Goal: Information Seeking & Learning: Learn about a topic

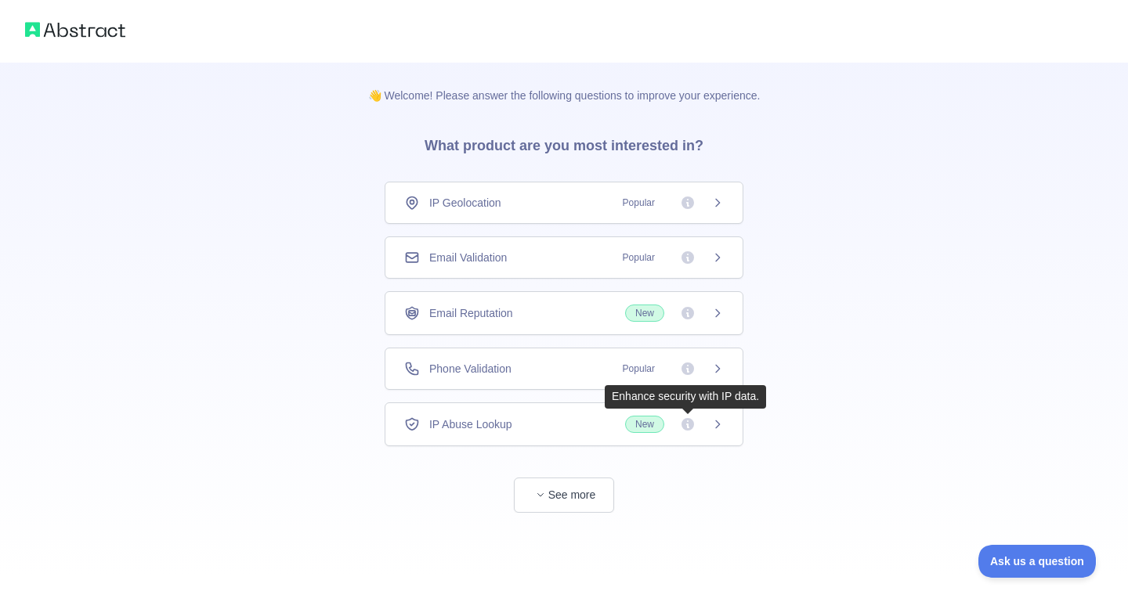
click at [689, 422] on icon at bounding box center [688, 424] width 13 height 13
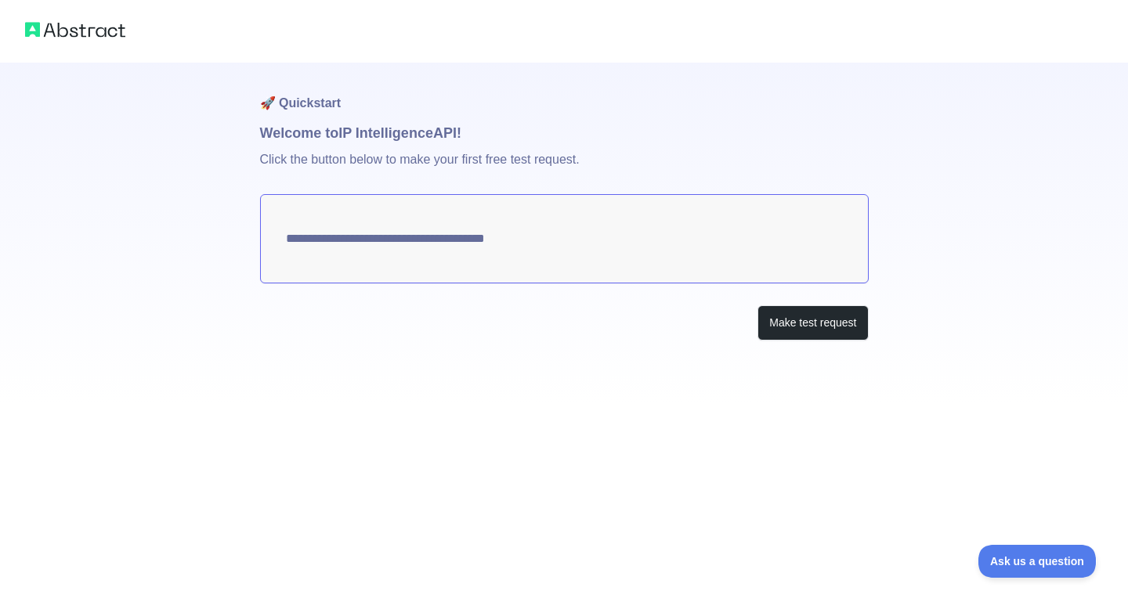
type textarea "**********"
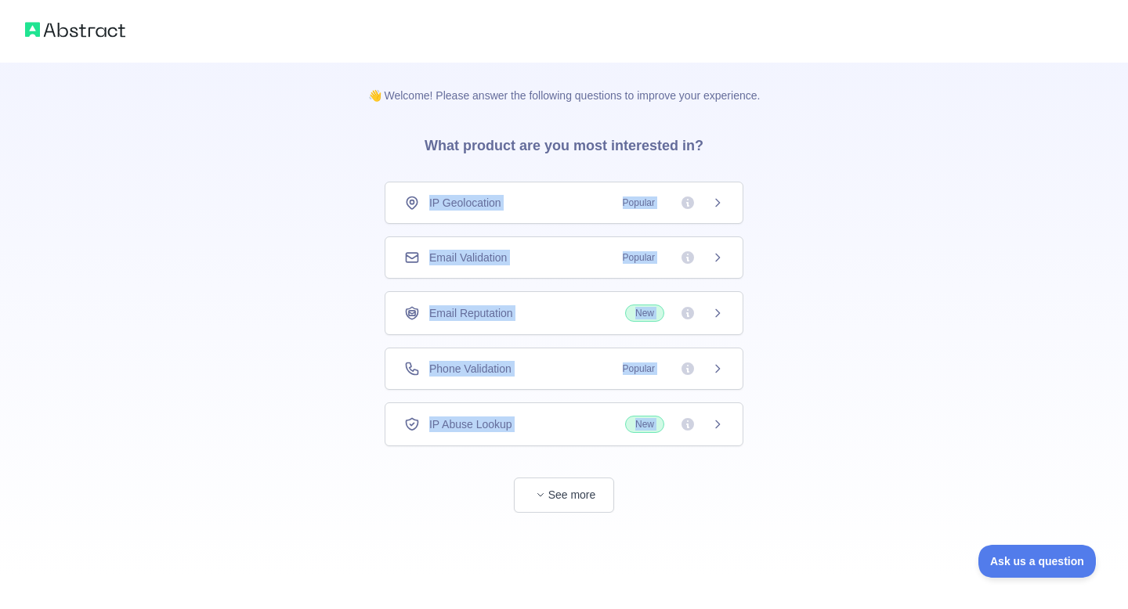
drag, startPoint x: 360, startPoint y: 207, endPoint x: 623, endPoint y: 451, distance: 359.2
click at [623, 451] on div "👋 Welcome! Please answer the following questions to improve your experience. Wh…" at bounding box center [564, 288] width 443 height 450
click at [591, 493] on button "See more" at bounding box center [564, 495] width 100 height 35
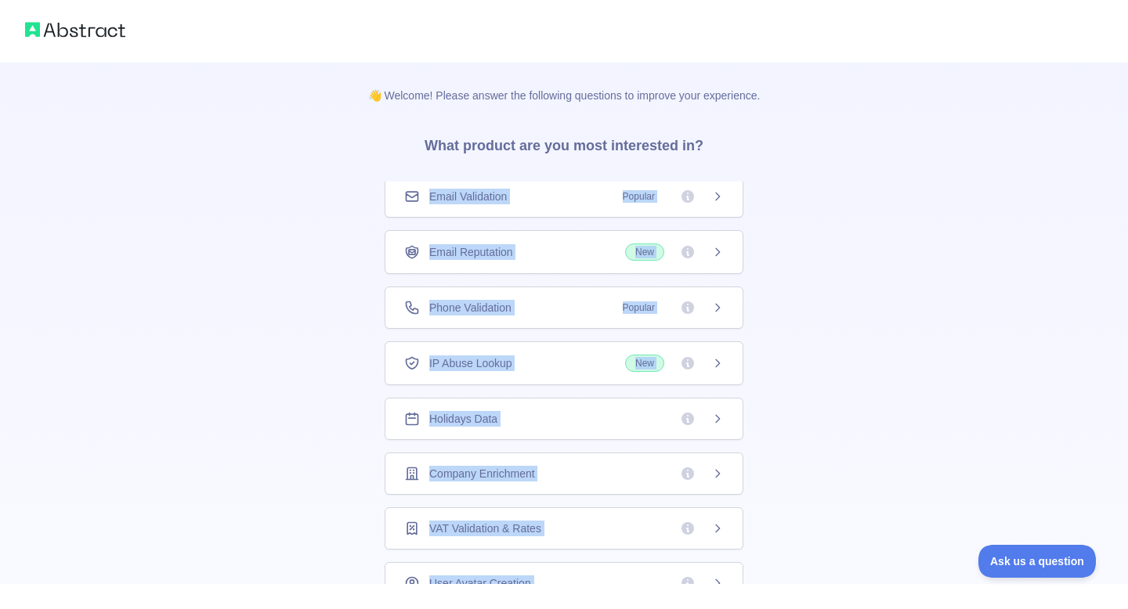
click at [345, 395] on div "👋 Welcome! Please answer the following questions to improve your experience. Wh…" at bounding box center [564, 498] width 443 height 871
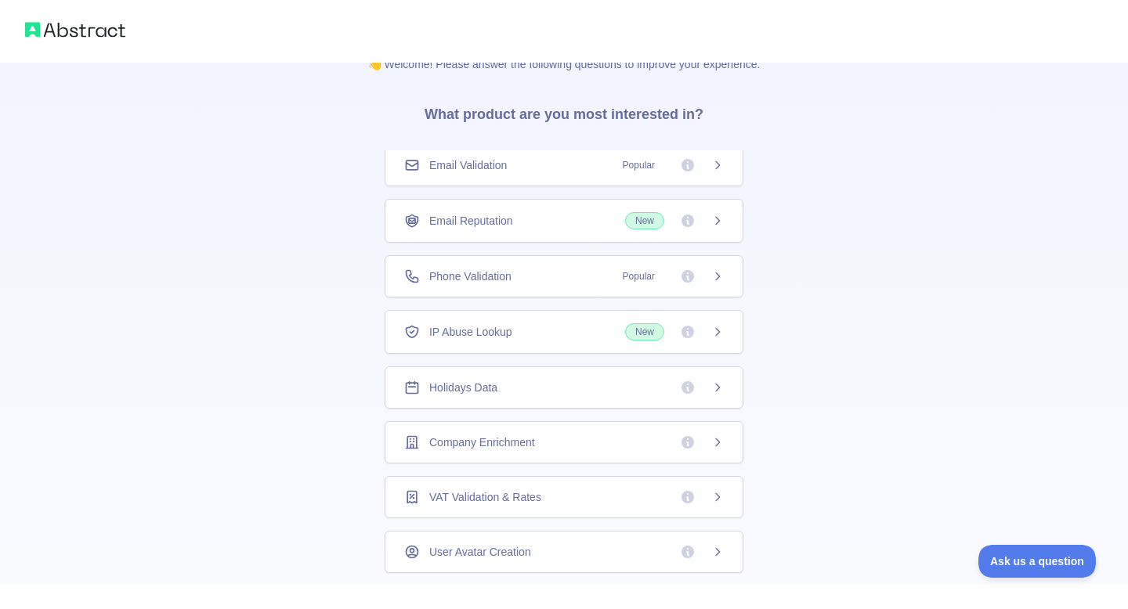
scroll to position [3, 0]
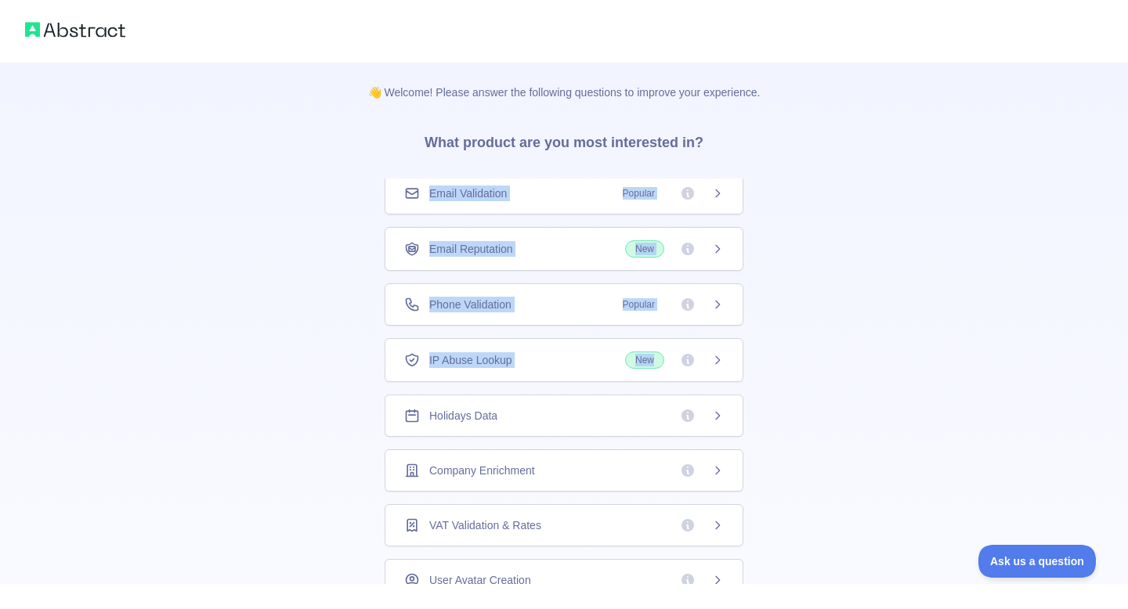
drag, startPoint x: 363, startPoint y: 184, endPoint x: 764, endPoint y: 363, distance: 439.1
click at [764, 363] on div "👋 Welcome! Please answer the following questions to improve your experience. Wh…" at bounding box center [564, 495] width 443 height 871
copy div "Email Validation Popular Email Reputation New Phone Validation Popular IP Abuse…"
click at [358, 198] on div "👋 Welcome! Please answer the following questions to improve your experience. Wh…" at bounding box center [564, 495] width 443 height 871
drag, startPoint x: 359, startPoint y: 199, endPoint x: 672, endPoint y: 357, distance: 351.0
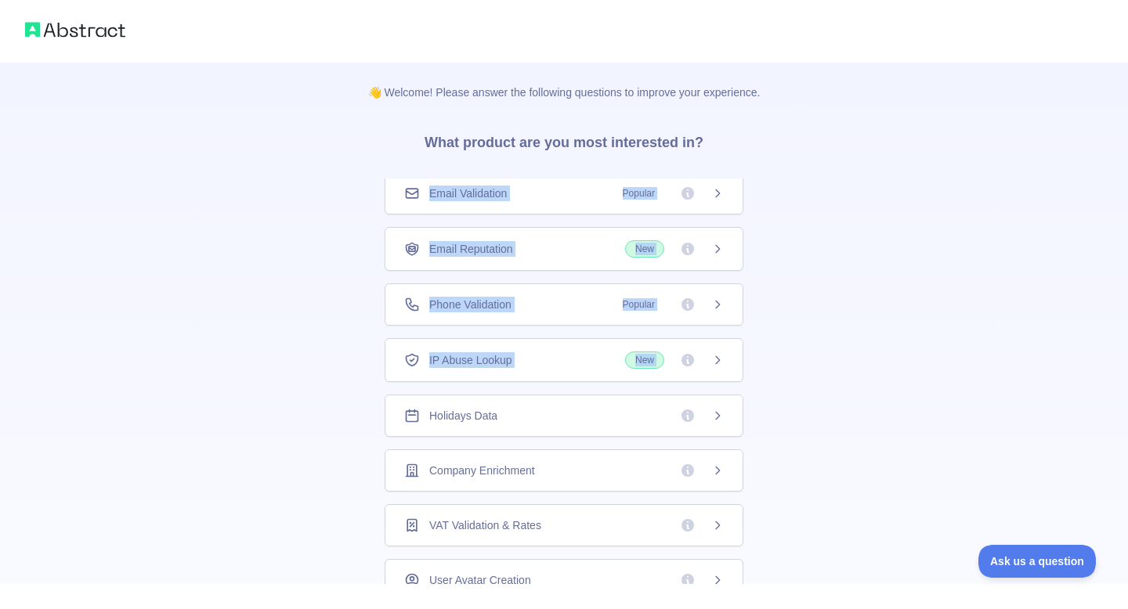
click at [672, 357] on div "👋 Welcome! Please answer the following questions to improve your experience. Wh…" at bounding box center [564, 495] width 443 height 871
copy div "Email Validation Popular Email Reputation New Phone Validation Popular IP Abuse…"
click at [808, 165] on div "👋 Welcome! Please answer the following questions to improve your experience. Wh…" at bounding box center [564, 495] width 1128 height 996
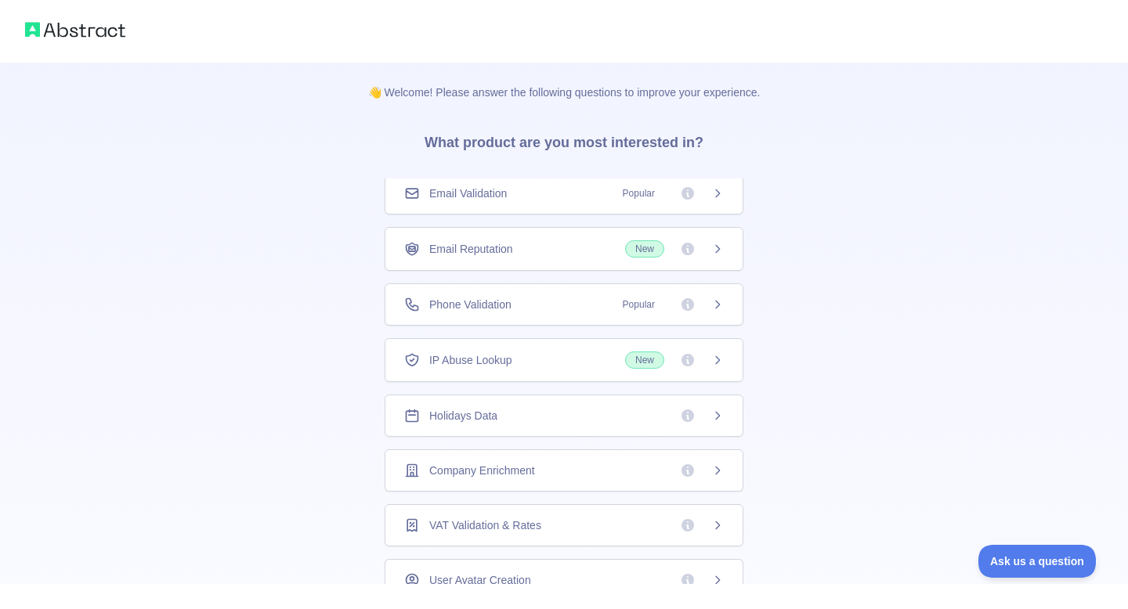
scroll to position [0, 0]
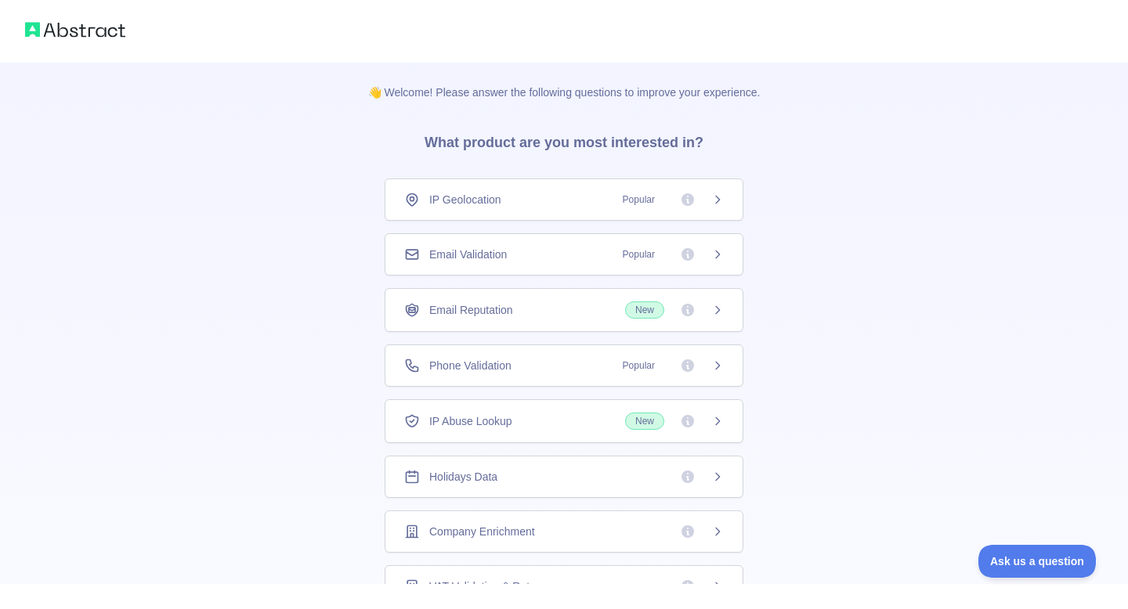
click at [573, 201] on div "IP Geolocation Popular" at bounding box center [564, 200] width 320 height 16
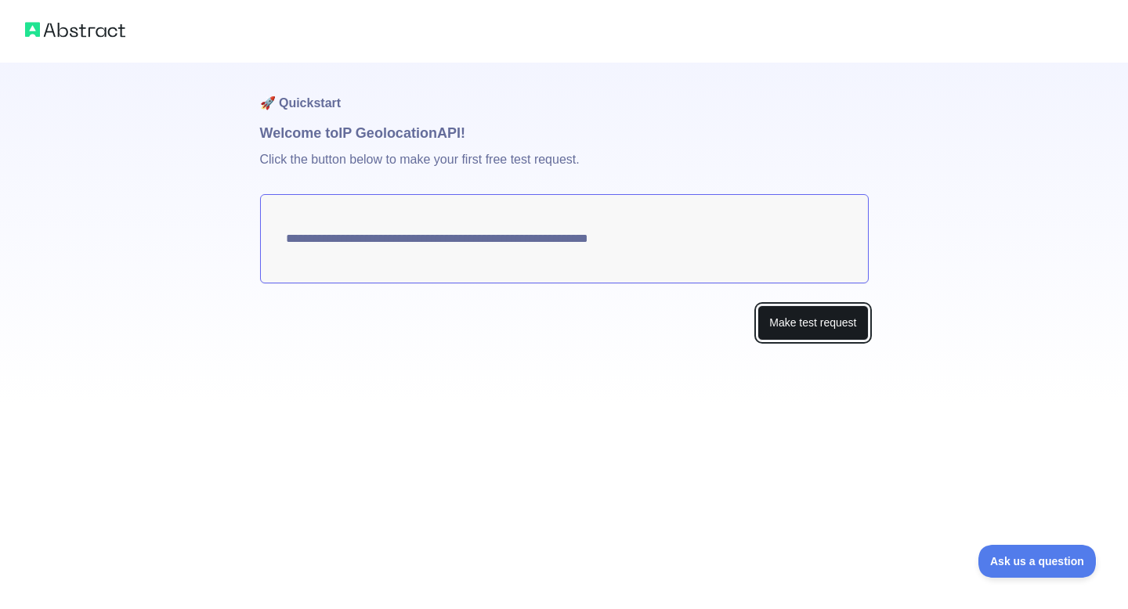
click at [797, 328] on button "Make test request" at bounding box center [813, 323] width 110 height 35
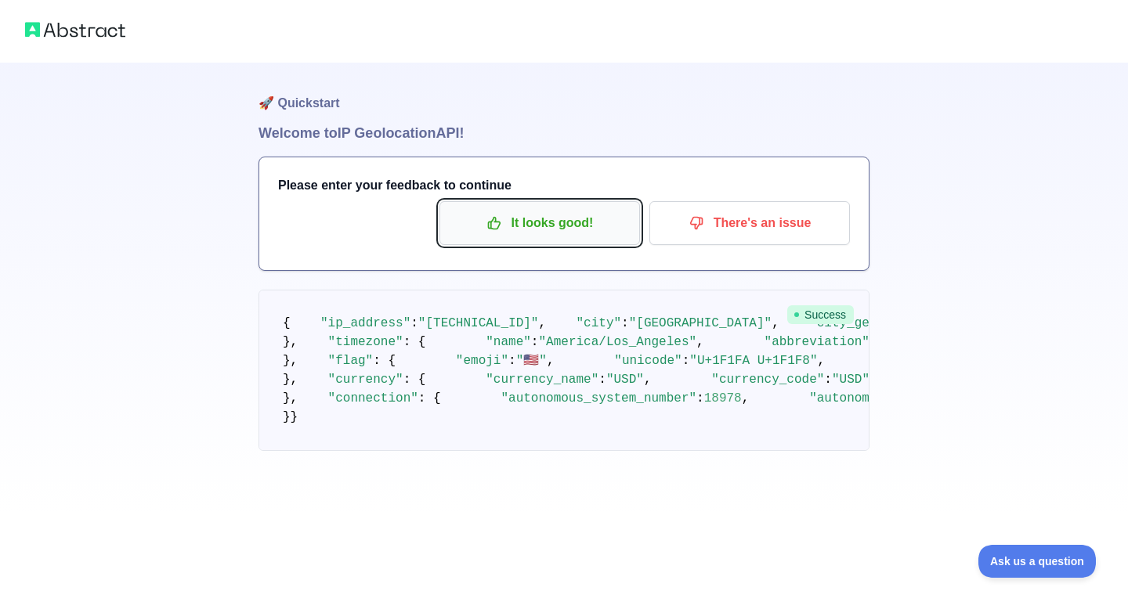
click at [584, 235] on p "It looks good!" at bounding box center [539, 223] width 177 height 27
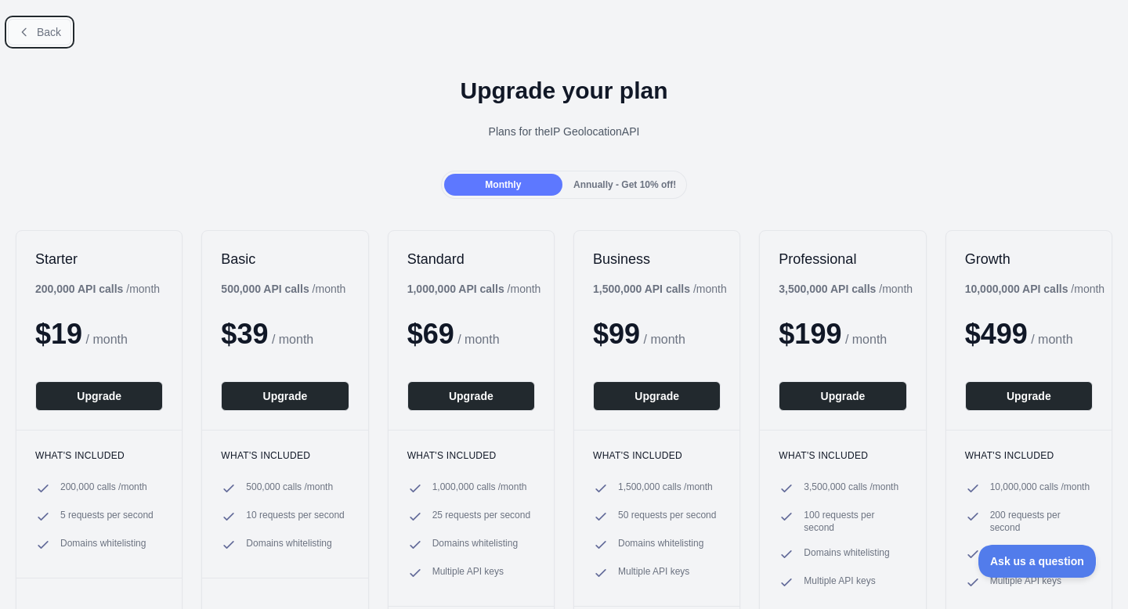
click at [56, 29] on span "Back" at bounding box center [49, 32] width 24 height 13
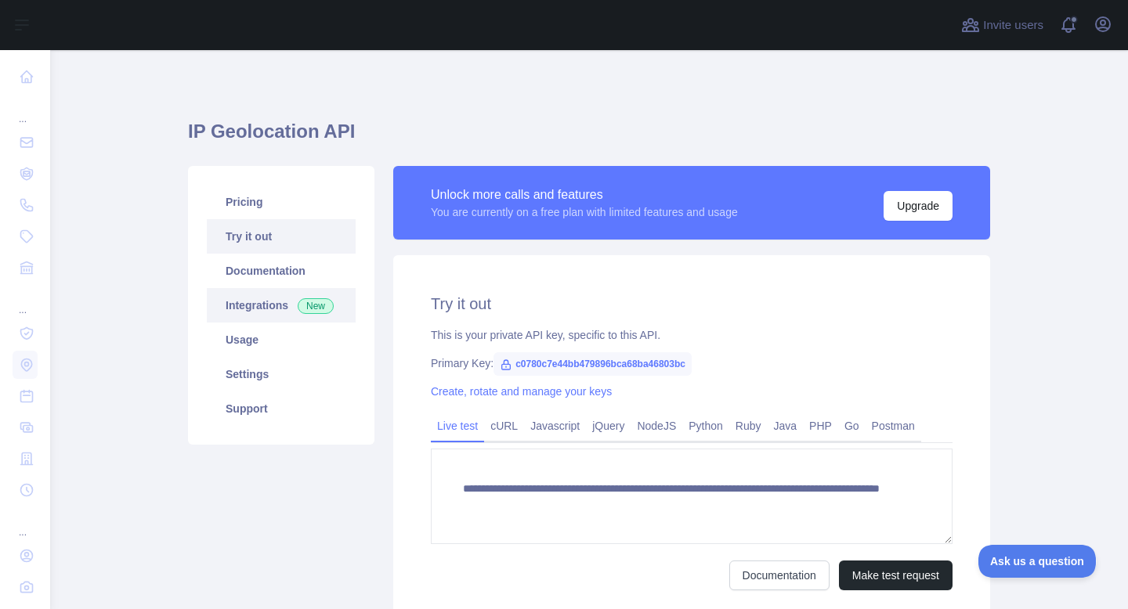
click at [222, 311] on link "Integrations New" at bounding box center [281, 305] width 149 height 34
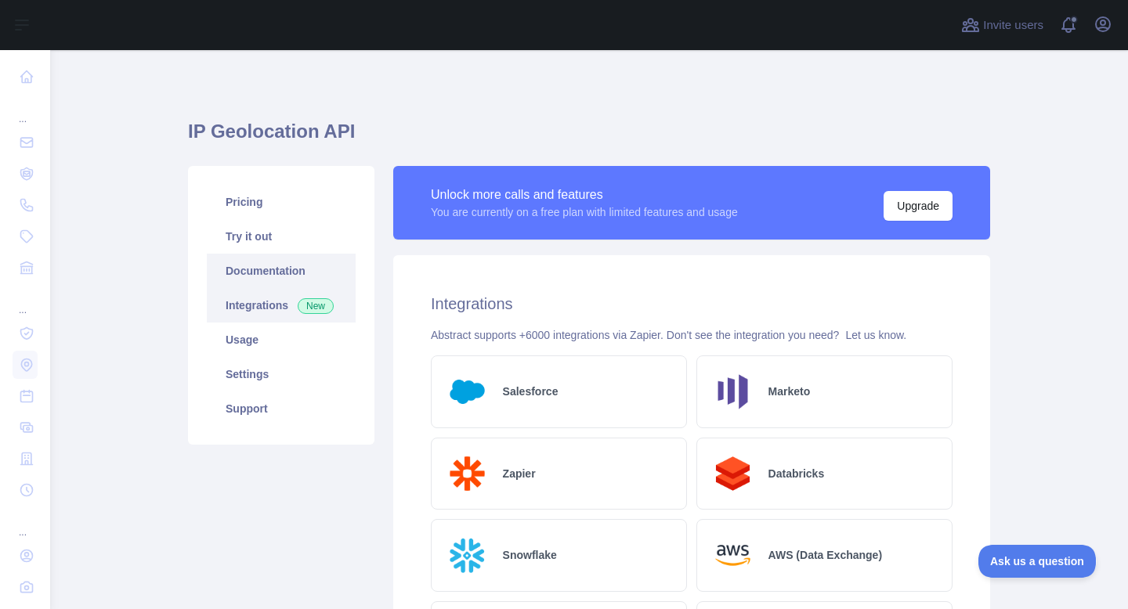
click at [298, 269] on link "Documentation" at bounding box center [281, 271] width 149 height 34
